Goal: Task Accomplishment & Management: Manage account settings

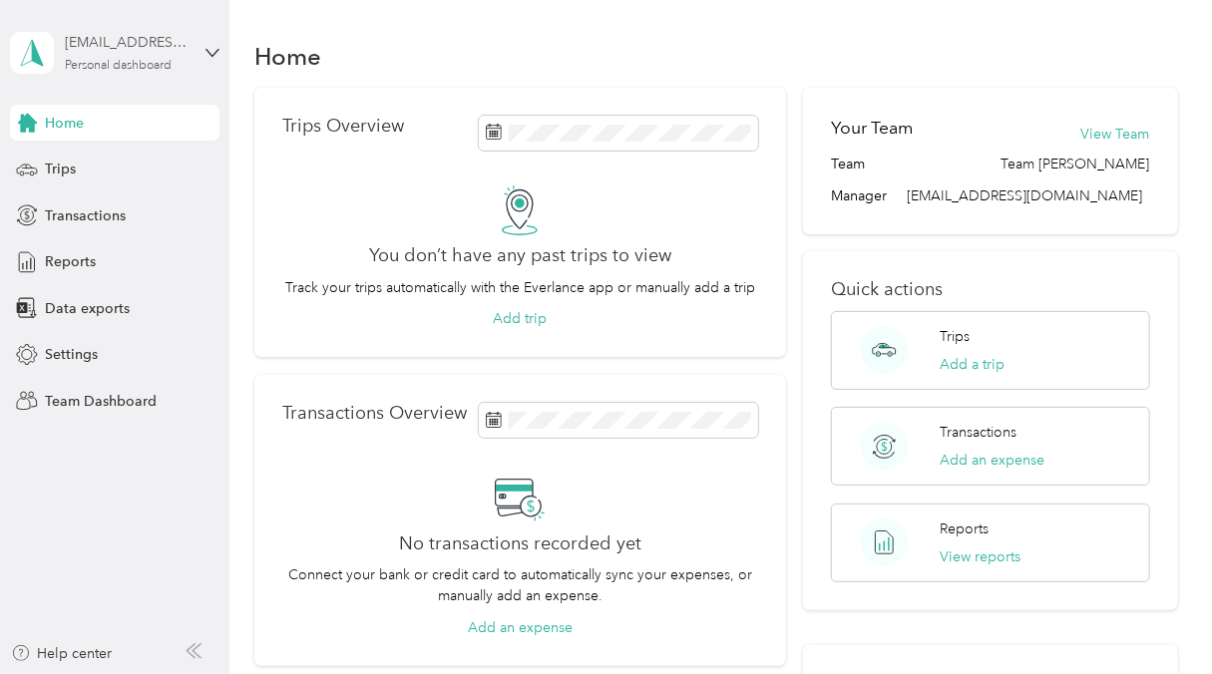
click at [189, 42] on div "[EMAIL_ADDRESS][DOMAIN_NAME]" at bounding box center [127, 42] width 125 height 21
click at [168, 147] on div "Team dashboard" at bounding box center [220, 164] width 392 height 35
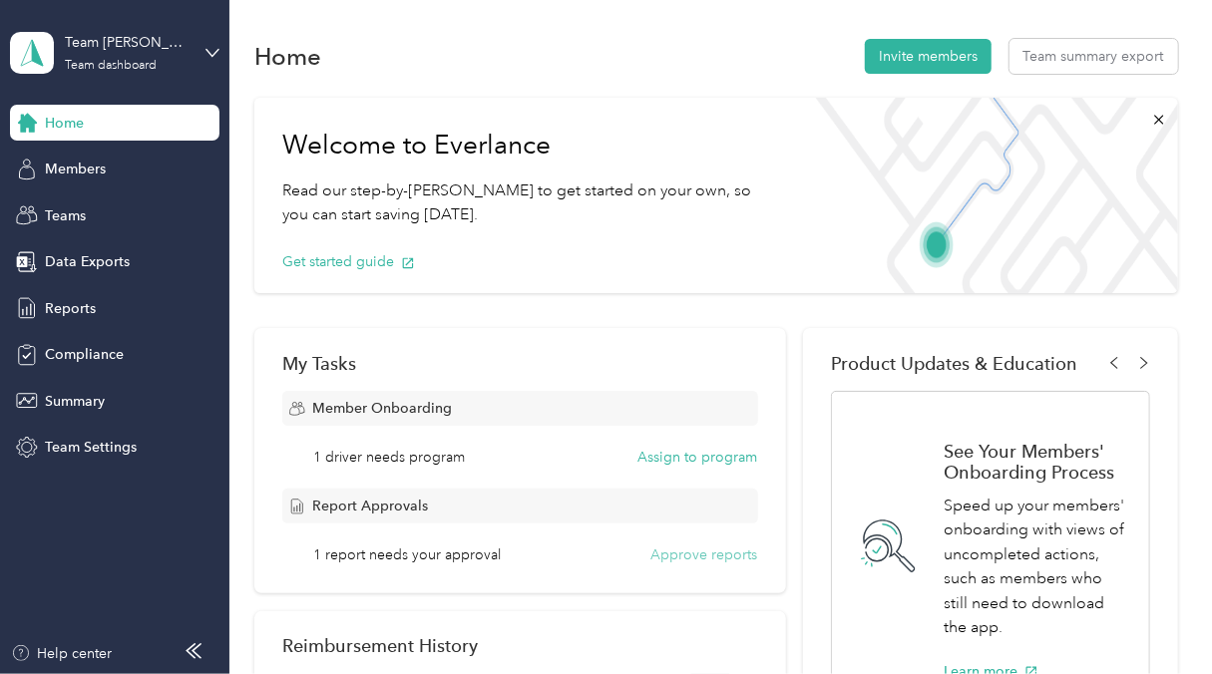
click at [701, 555] on button "Approve reports" at bounding box center [704, 555] width 107 height 21
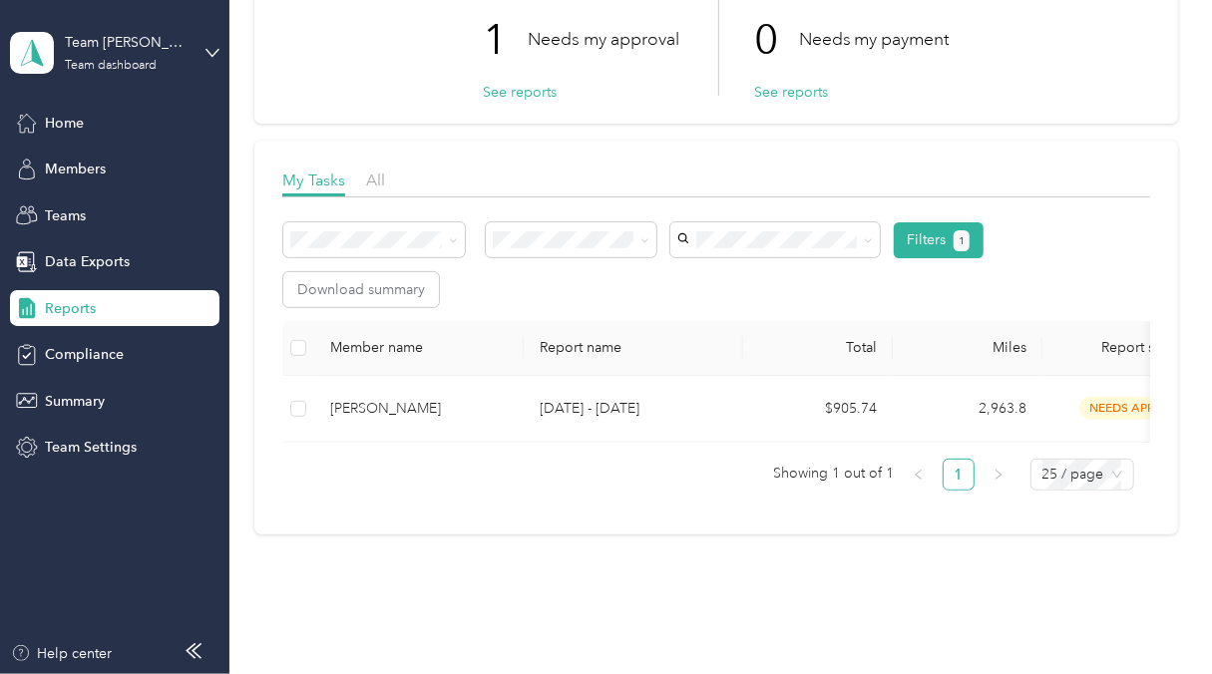
scroll to position [140, 0]
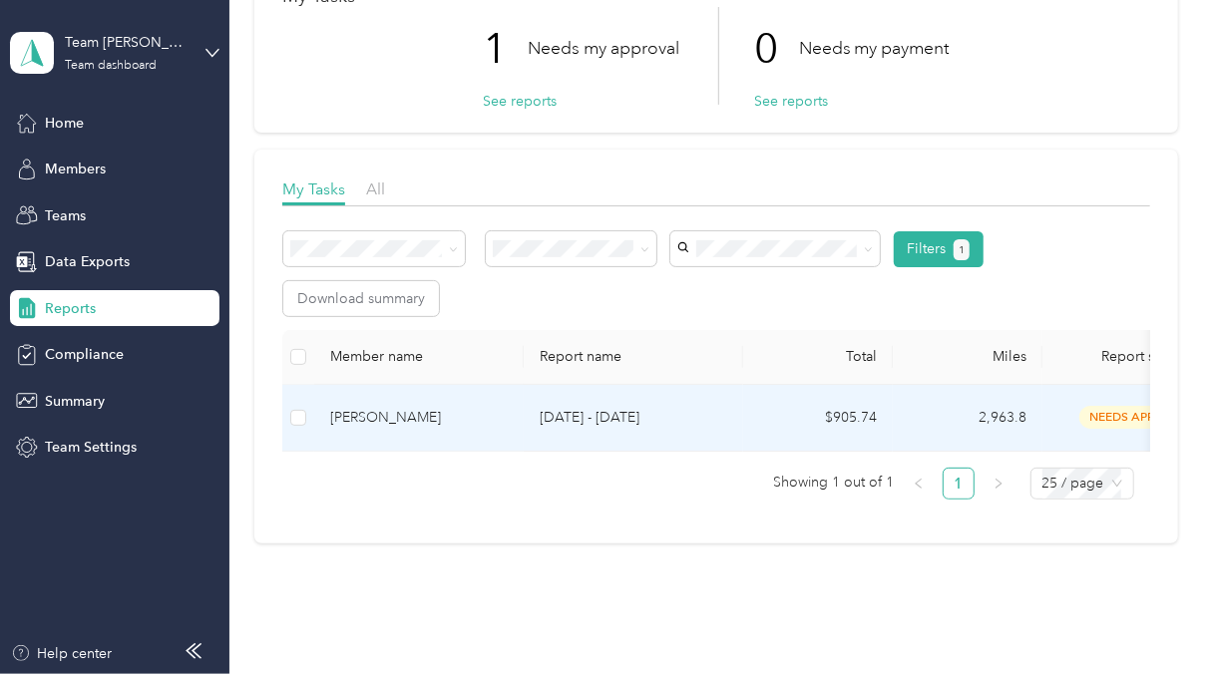
click at [390, 415] on div "[PERSON_NAME]" at bounding box center [419, 418] width 178 height 22
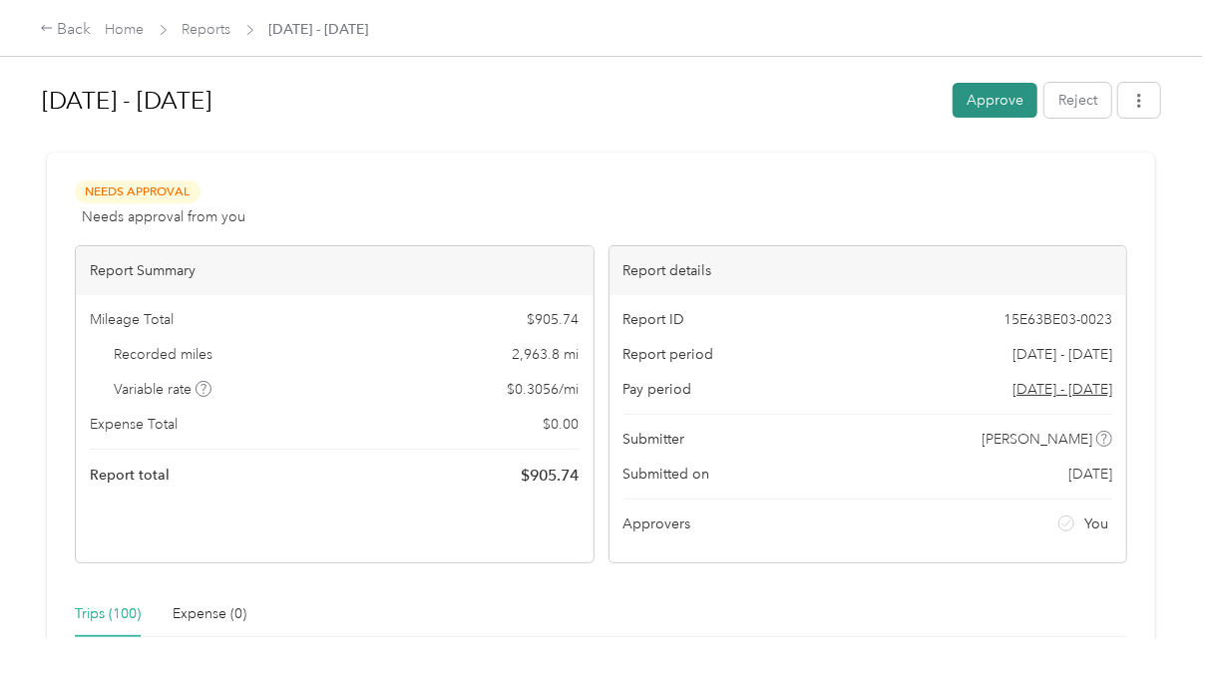
click at [994, 110] on button "Approve" at bounding box center [995, 100] width 85 height 35
